Goal: Transaction & Acquisition: Purchase product/service

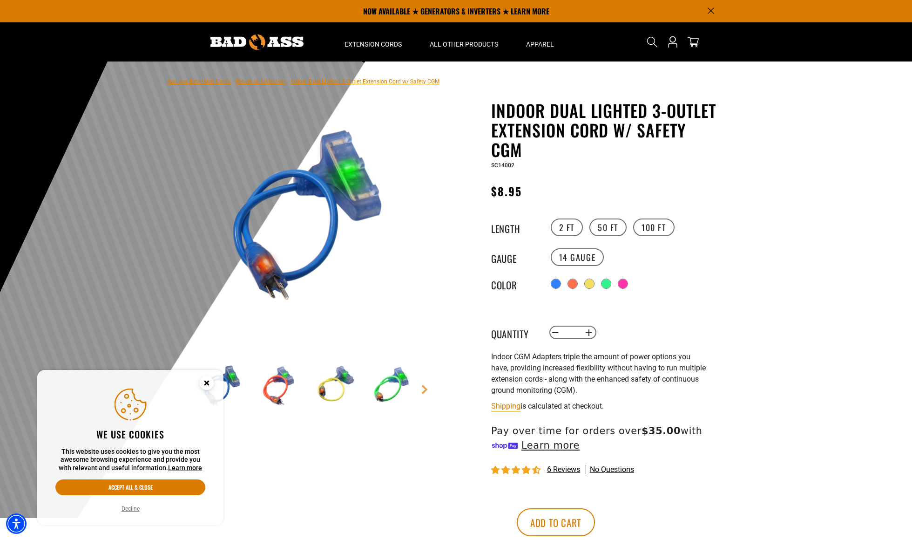
click at [552, 284] on div at bounding box center [555, 283] width 9 height 9
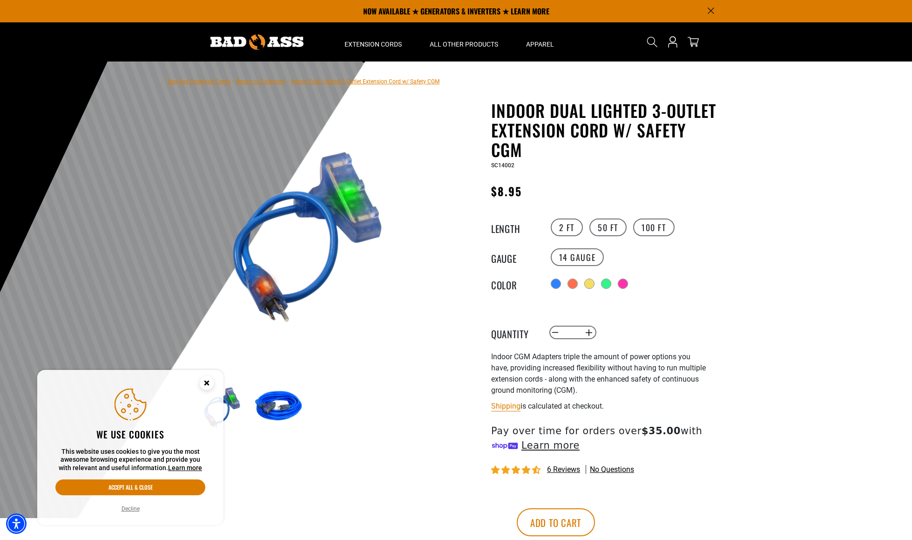
click at [611, 283] on div at bounding box center [605, 283] width 9 height 9
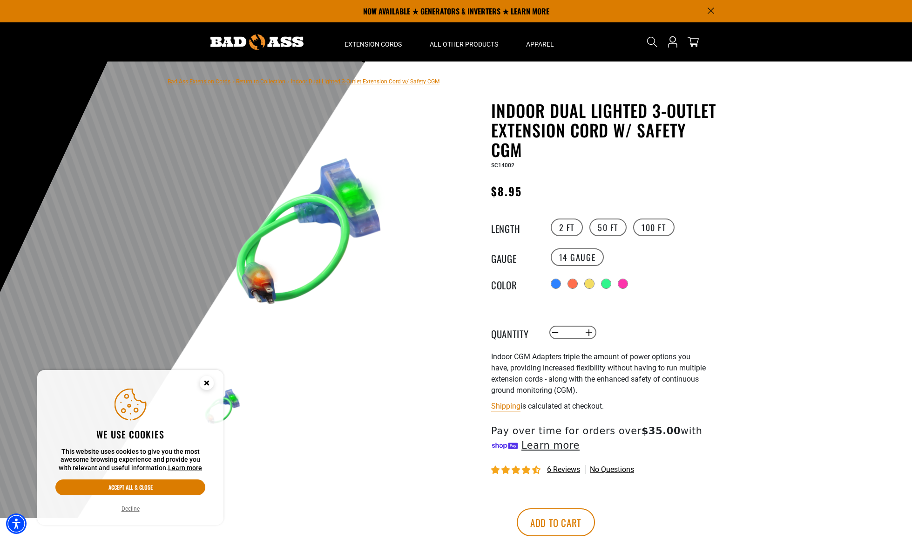
click at [628, 283] on div at bounding box center [622, 283] width 9 height 9
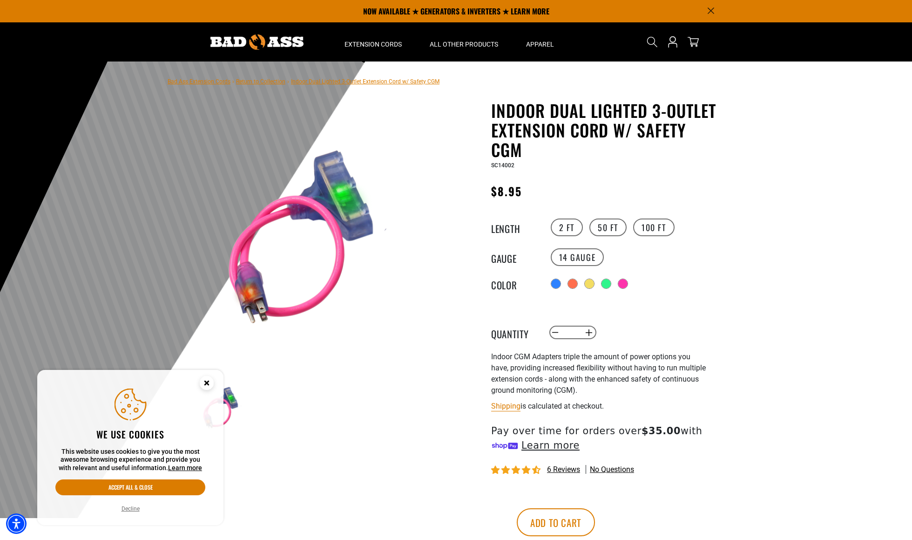
click at [272, 83] on link "Return to Collection" at bounding box center [260, 81] width 49 height 7
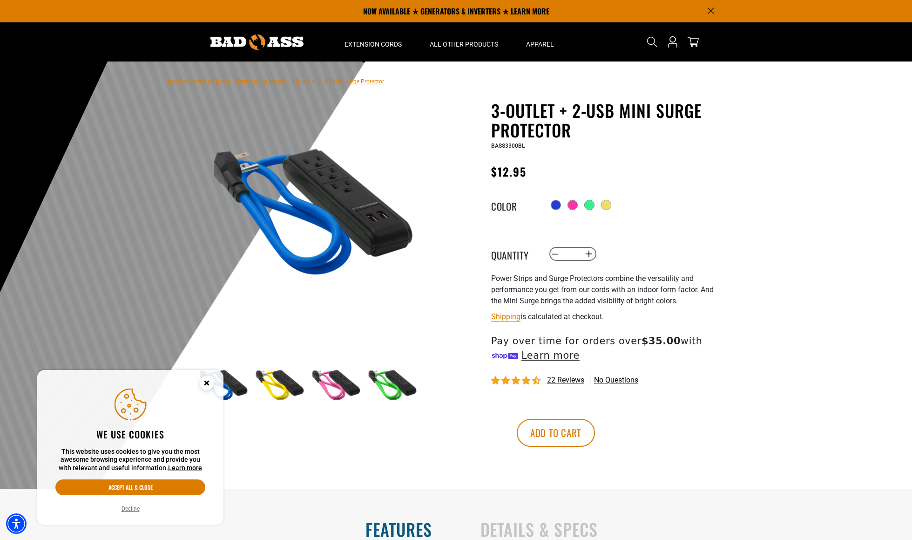
click at [260, 81] on link "Return to Collection" at bounding box center [260, 81] width 49 height 7
click at [205, 385] on circle "Close this option" at bounding box center [207, 383] width 14 height 14
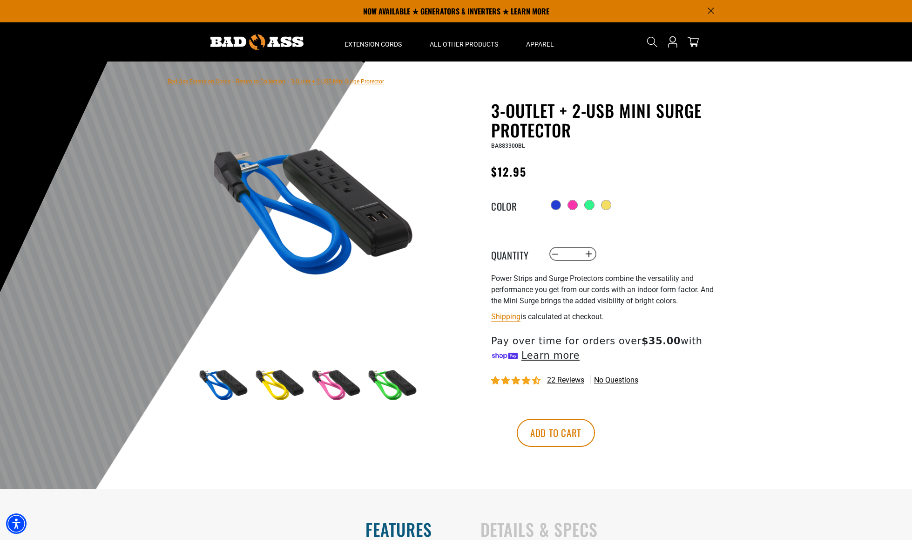
click at [257, 80] on link "Return to Collection" at bounding box center [260, 81] width 49 height 7
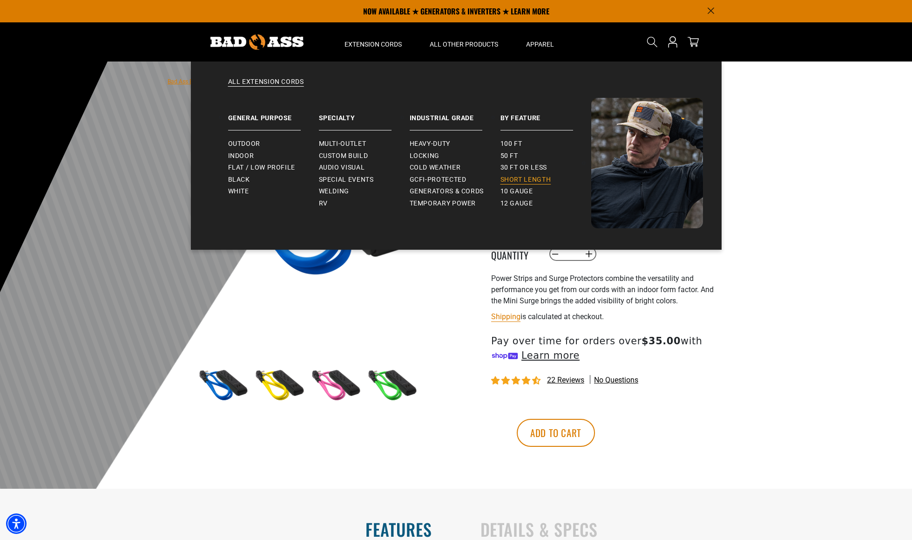
click at [520, 180] on span "Short Length" at bounding box center [525, 179] width 51 height 8
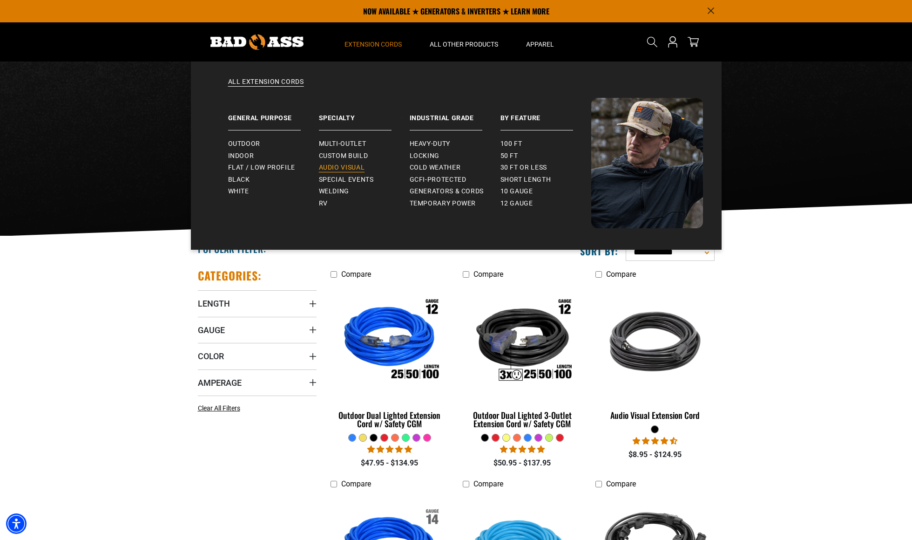
click at [344, 169] on span "Audio Visual" at bounding box center [342, 167] width 46 height 8
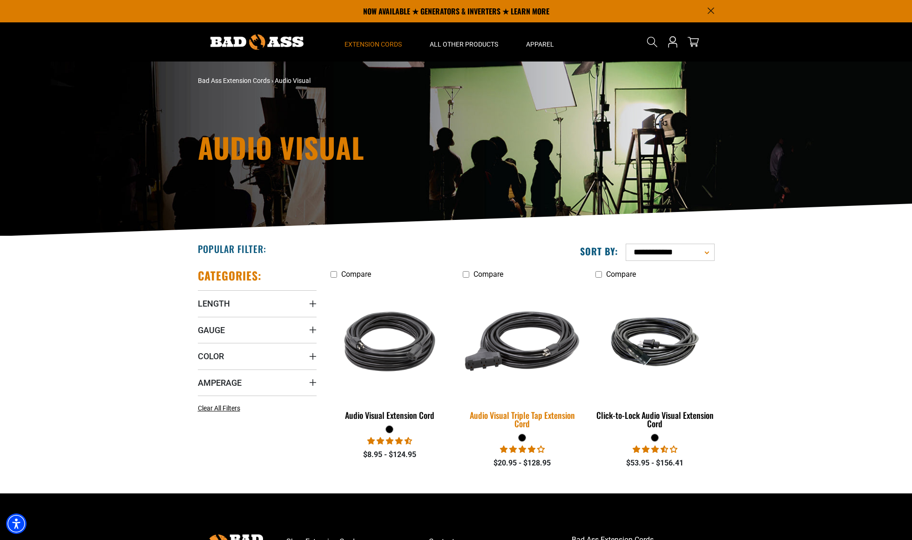
click at [520, 358] on img at bounding box center [522, 341] width 130 height 119
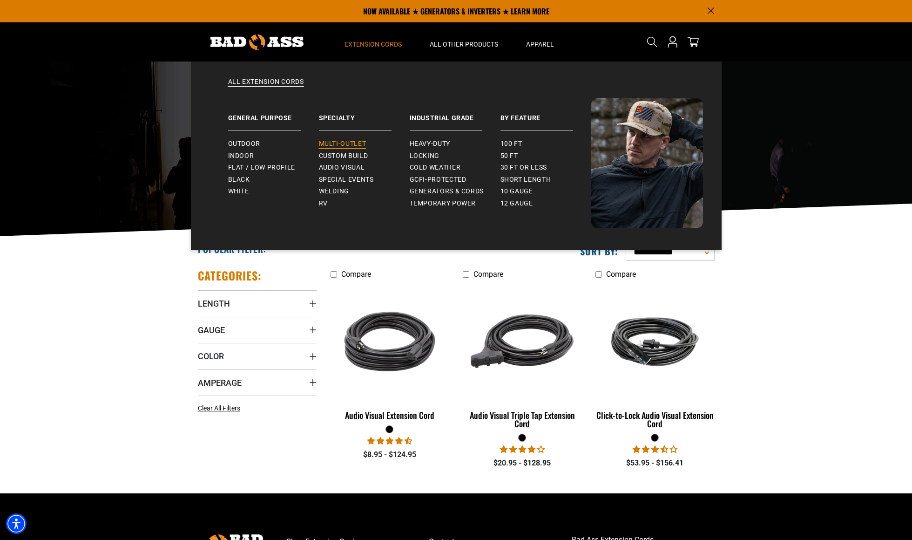
click at [351, 144] on span "Multi-Outlet" at bounding box center [342, 144] width 47 height 8
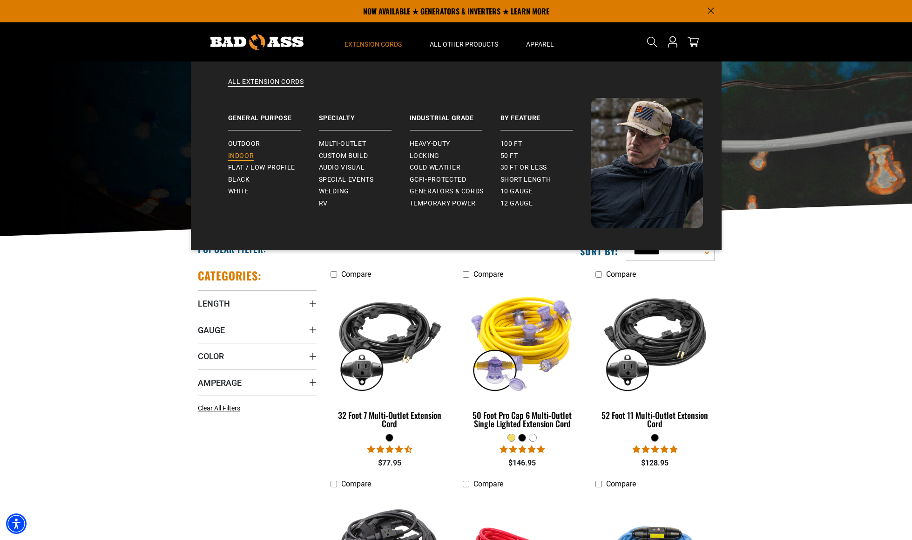
click at [243, 151] on link "Indoor" at bounding box center [273, 156] width 91 height 12
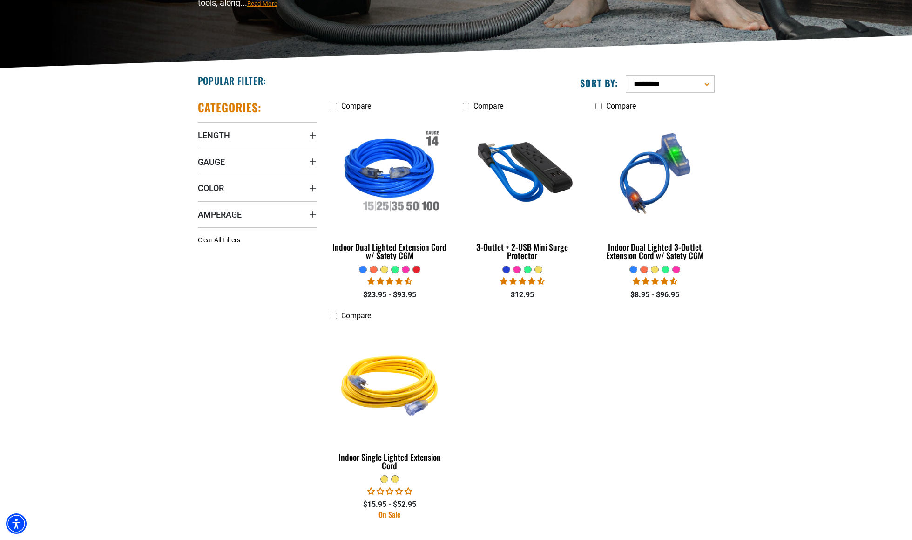
scroll to position [186, 0]
